Goal: Find specific page/section: Find specific page/section

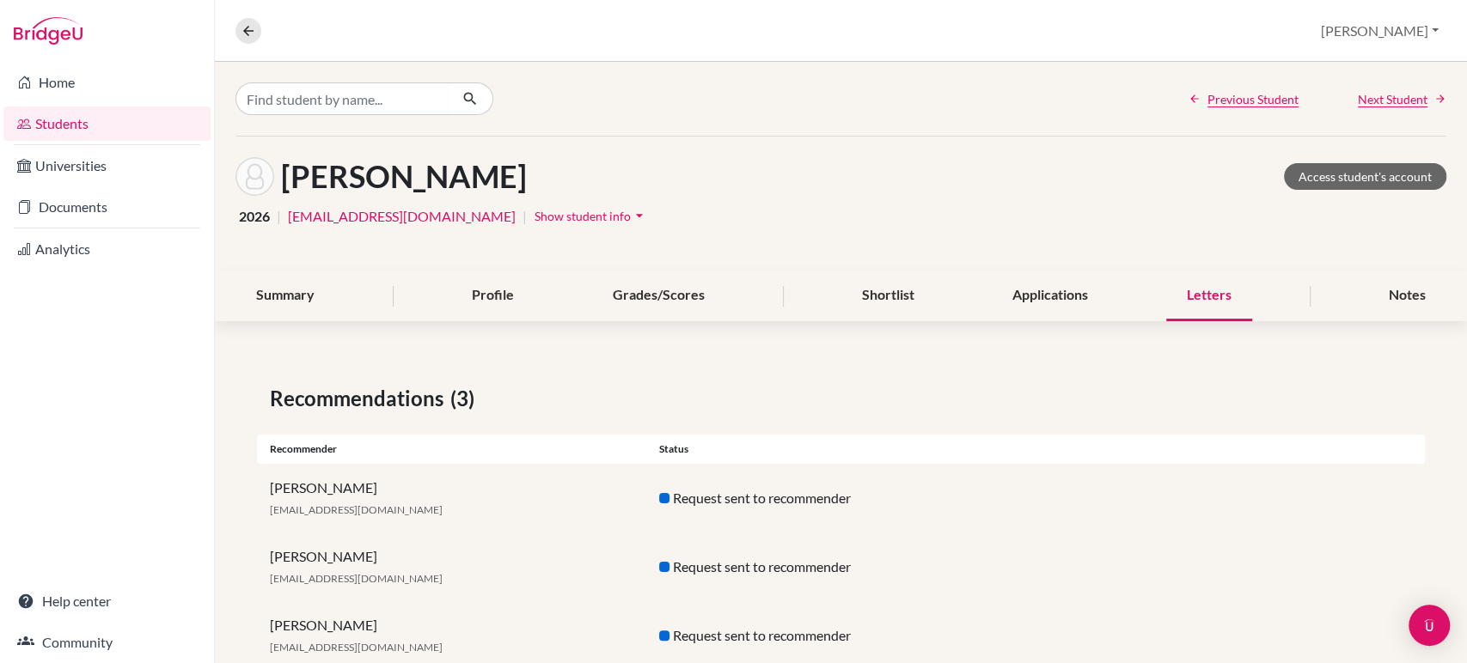
scroll to position [47, 0]
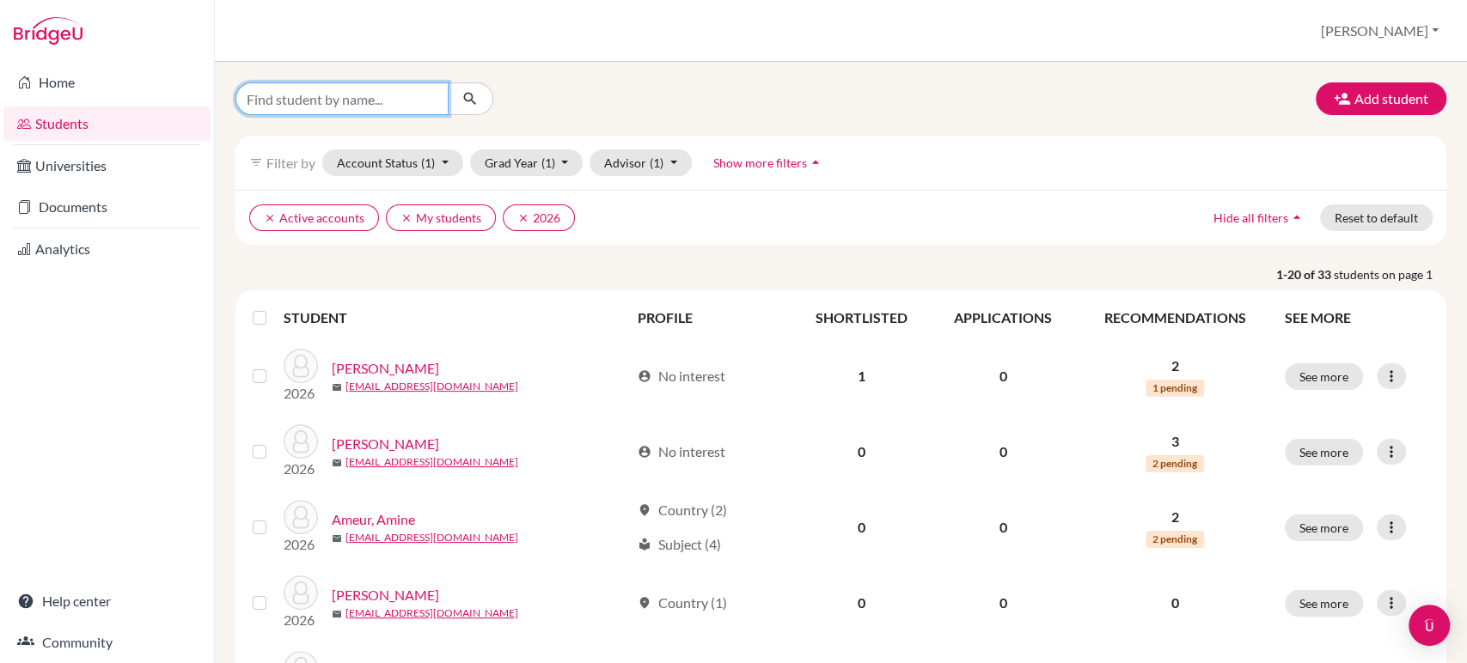
click at [351, 99] on input "Find student by name..." at bounding box center [341, 99] width 213 height 33
click at [349, 97] on input "Find student by name..." at bounding box center [341, 99] width 213 height 33
click at [674, 96] on div "Add student" at bounding box center [841, 99] width 1237 height 33
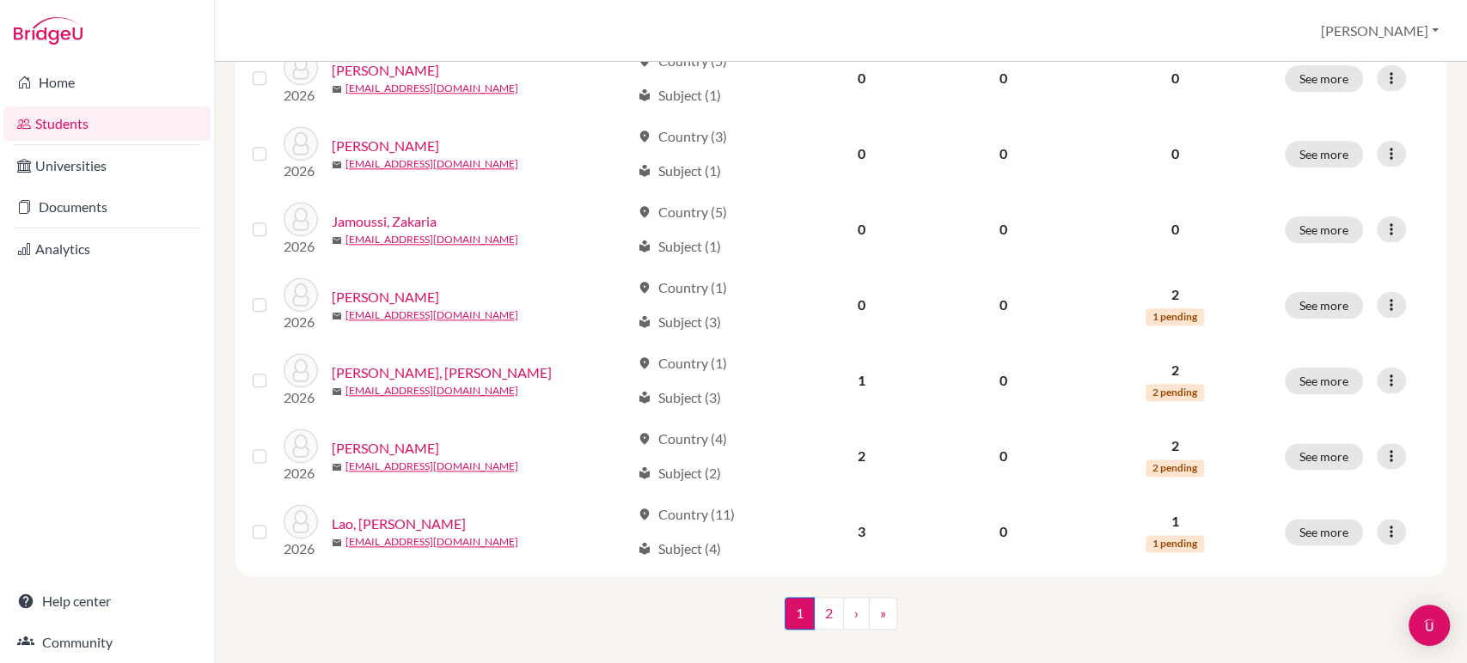
scroll to position [1301, 0]
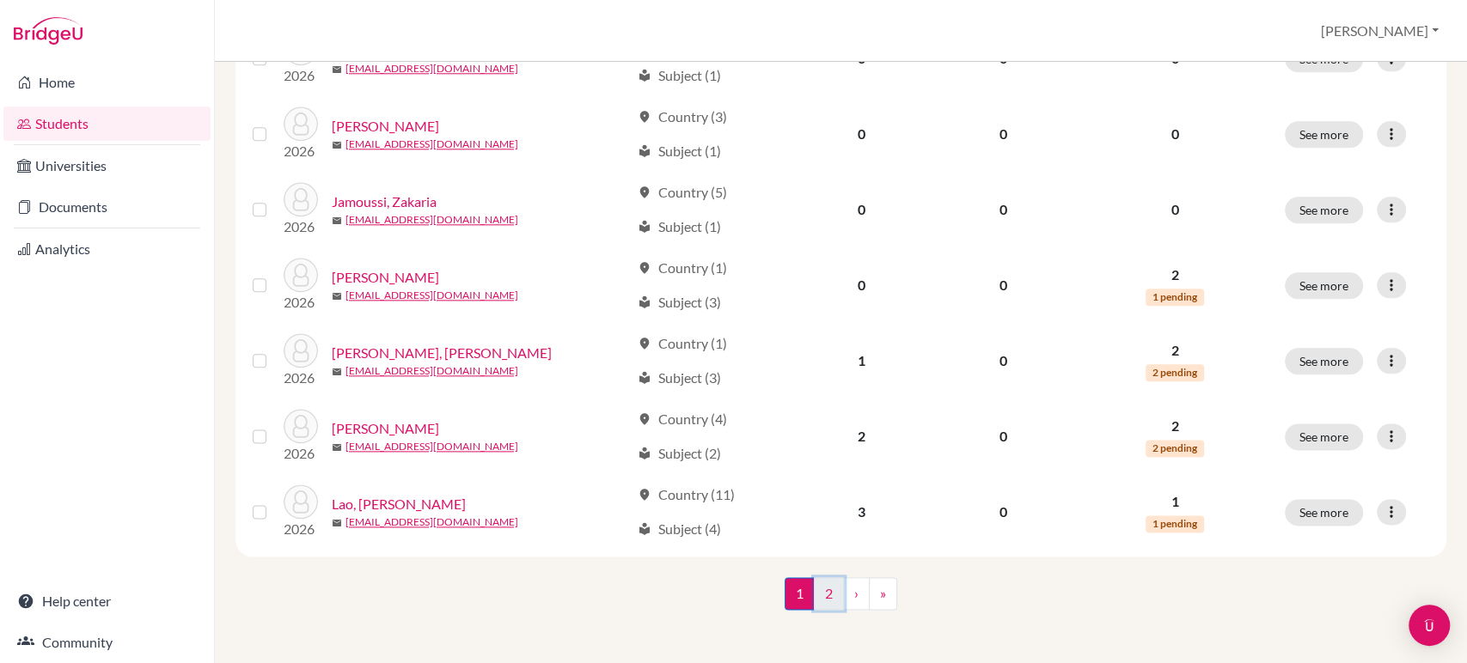
click at [821, 592] on link "2" at bounding box center [829, 594] width 30 height 33
